Goal: Task Accomplishment & Management: Manage account settings

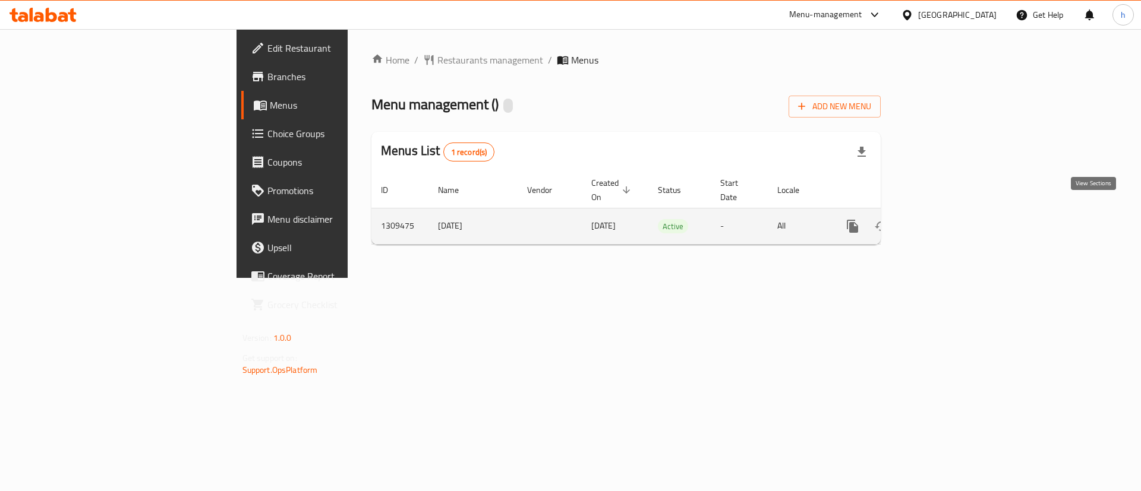
click at [953, 212] on link "enhanced table" at bounding box center [938, 226] width 29 height 29
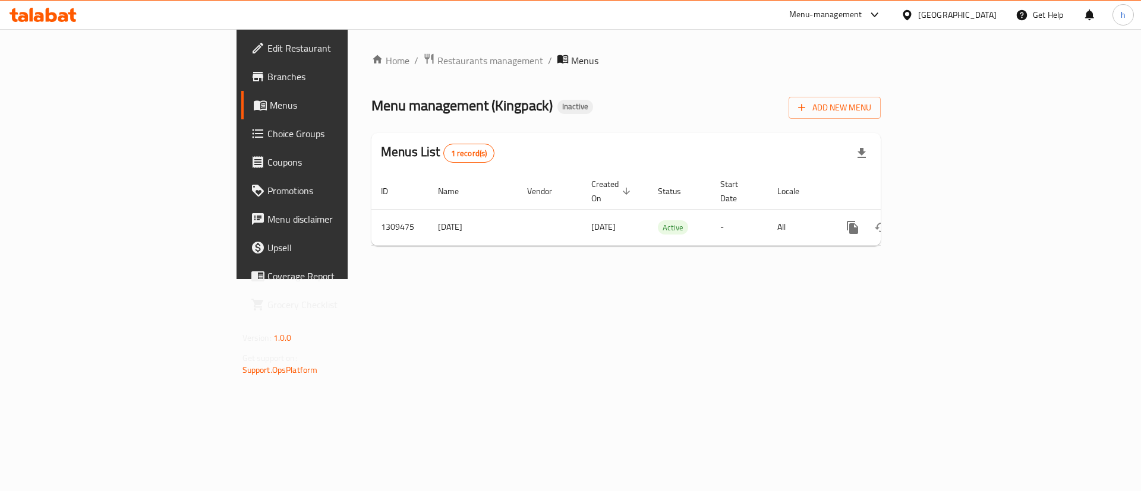
click at [253, 75] on icon at bounding box center [258, 77] width 11 height 10
